Goal: Find specific fact: Find specific page/section

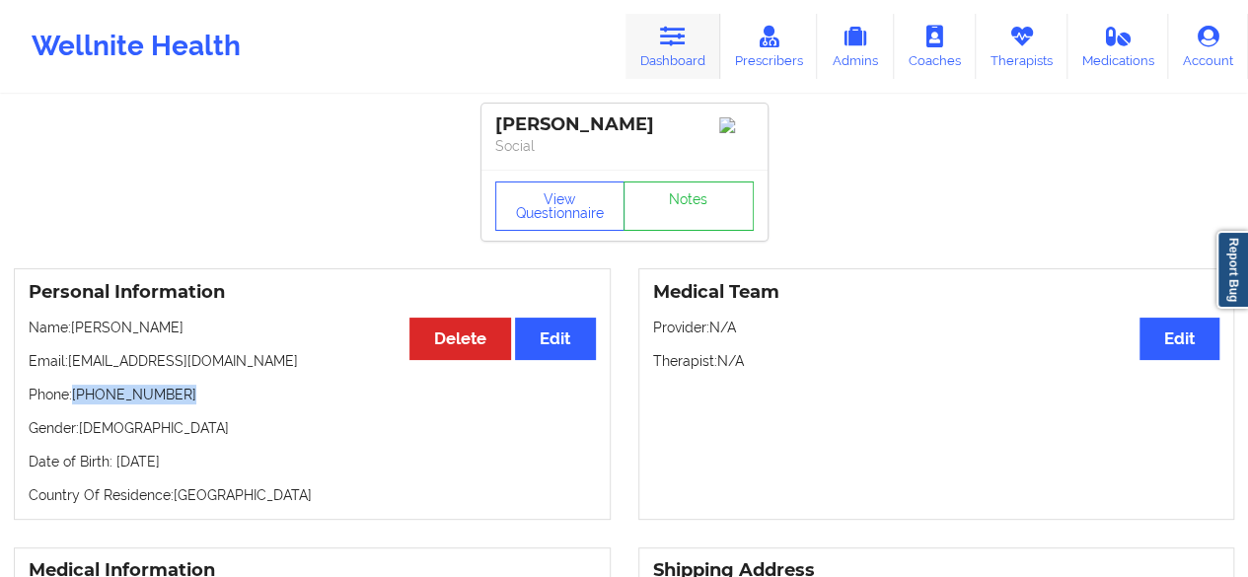
click at [647, 23] on link "Dashboard" at bounding box center [672, 46] width 95 height 65
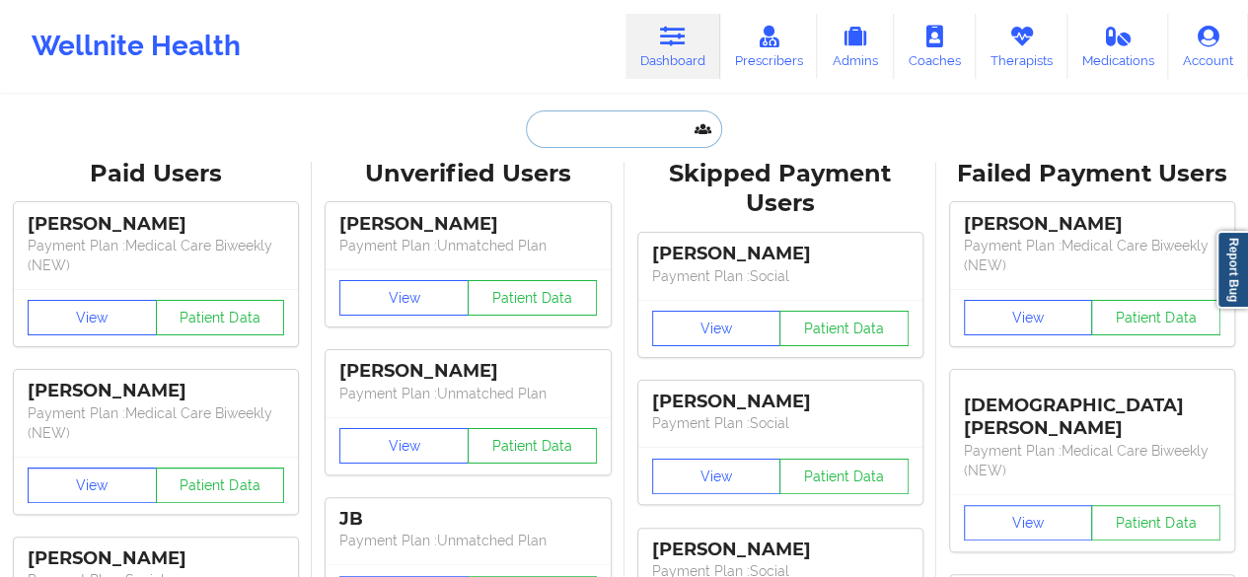
click at [547, 125] on input "text" at bounding box center [623, 128] width 195 height 37
paste input "[EMAIL_ADDRESS][DOMAIN_NAME]"
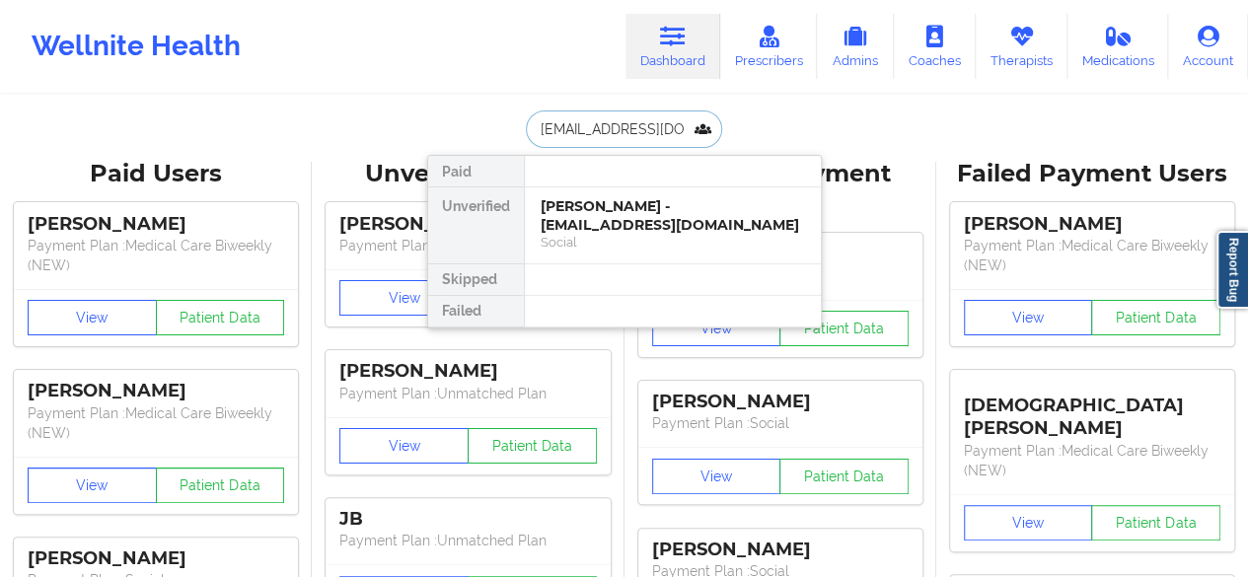
scroll to position [0, 16]
type input "[EMAIL_ADDRESS][DOMAIN_NAME]"
click at [606, 234] on div "Social" at bounding box center [673, 242] width 264 height 17
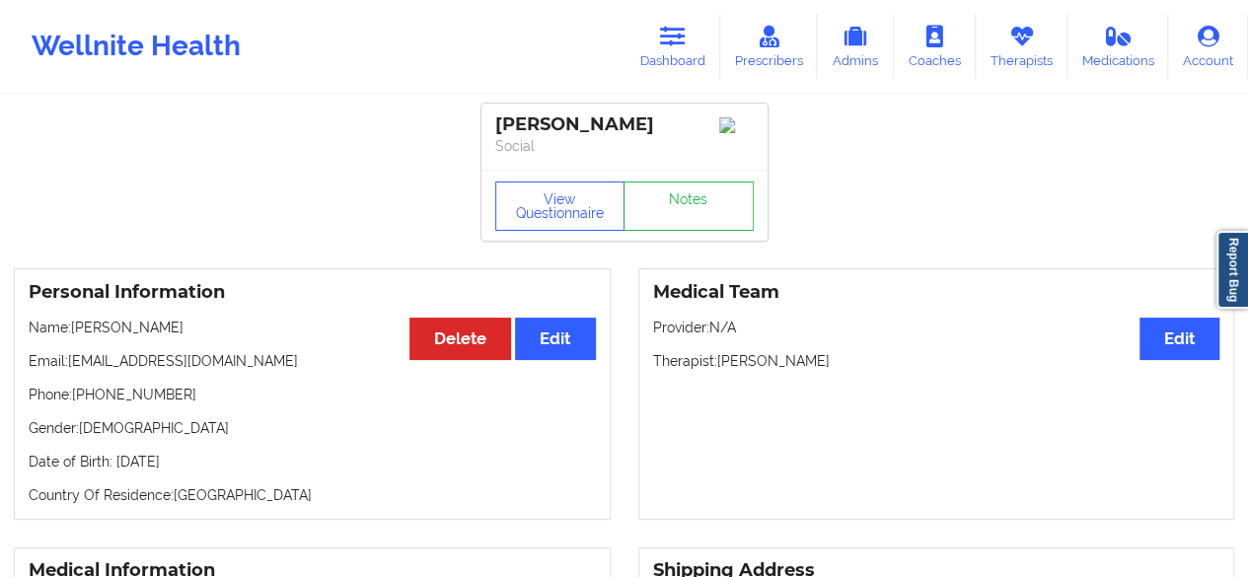
drag, startPoint x: 720, startPoint y: 365, endPoint x: 854, endPoint y: 367, distance: 134.2
click at [854, 367] on p "Therapist: [PERSON_NAME]" at bounding box center [936, 361] width 567 height 20
copy p "[PERSON_NAME]"
